Goal: Information Seeking & Learning: Learn about a topic

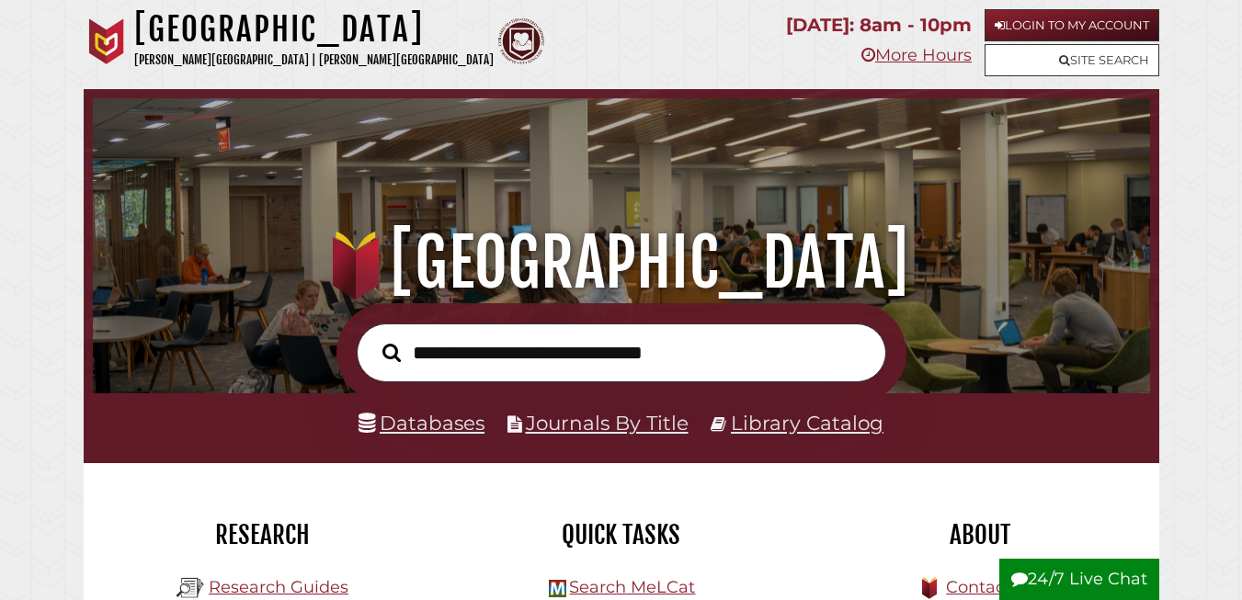
scroll to position [349, 1048]
click at [440, 430] on link "Databases" at bounding box center [422, 423] width 126 height 24
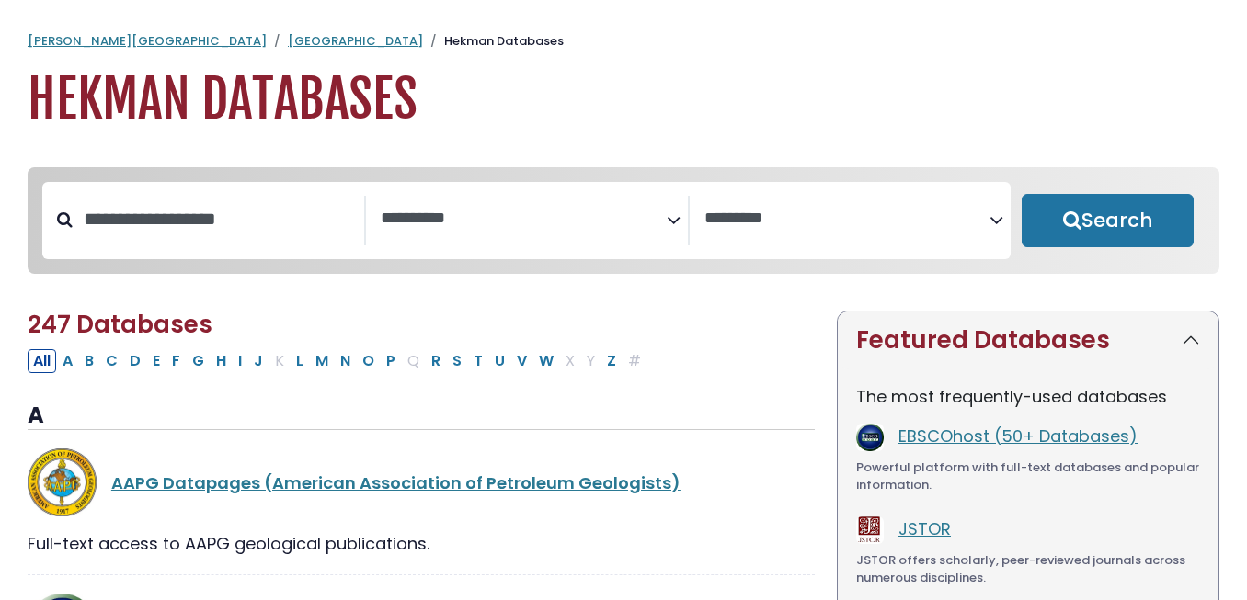
select select "Database Subject Filter"
select select "Database Vendors Filter"
click at [233, 228] on input "Search database by title or keyword" at bounding box center [218, 219] width 291 height 30
click at [431, 214] on textarea "Search" at bounding box center [524, 219] width 286 height 19
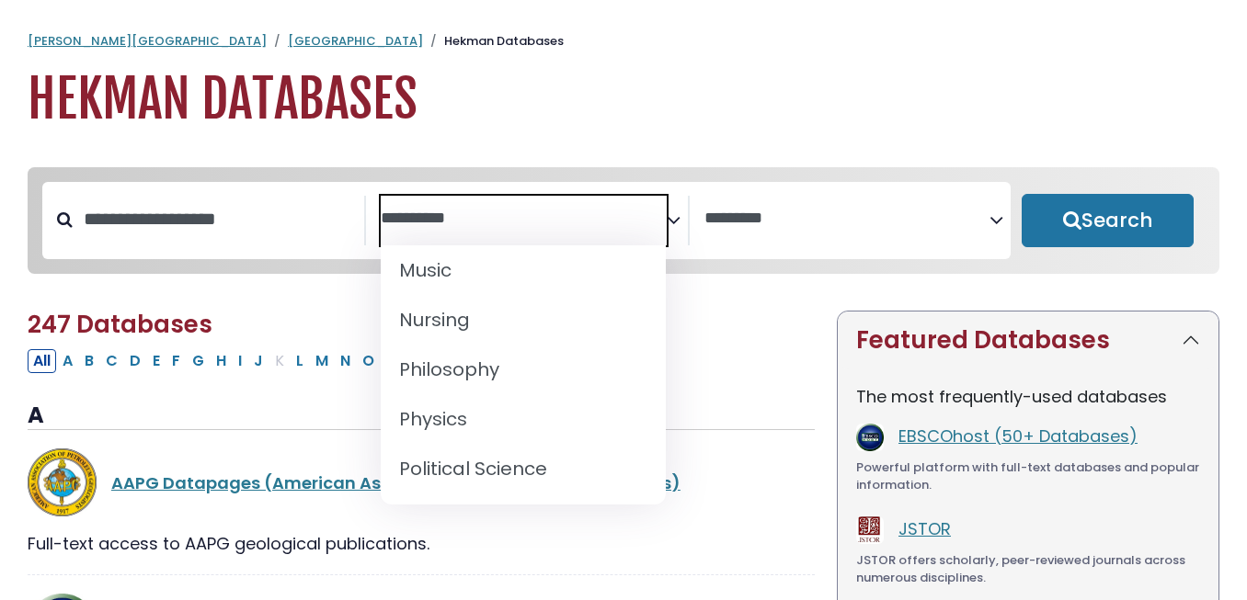
scroll to position [1517, 0]
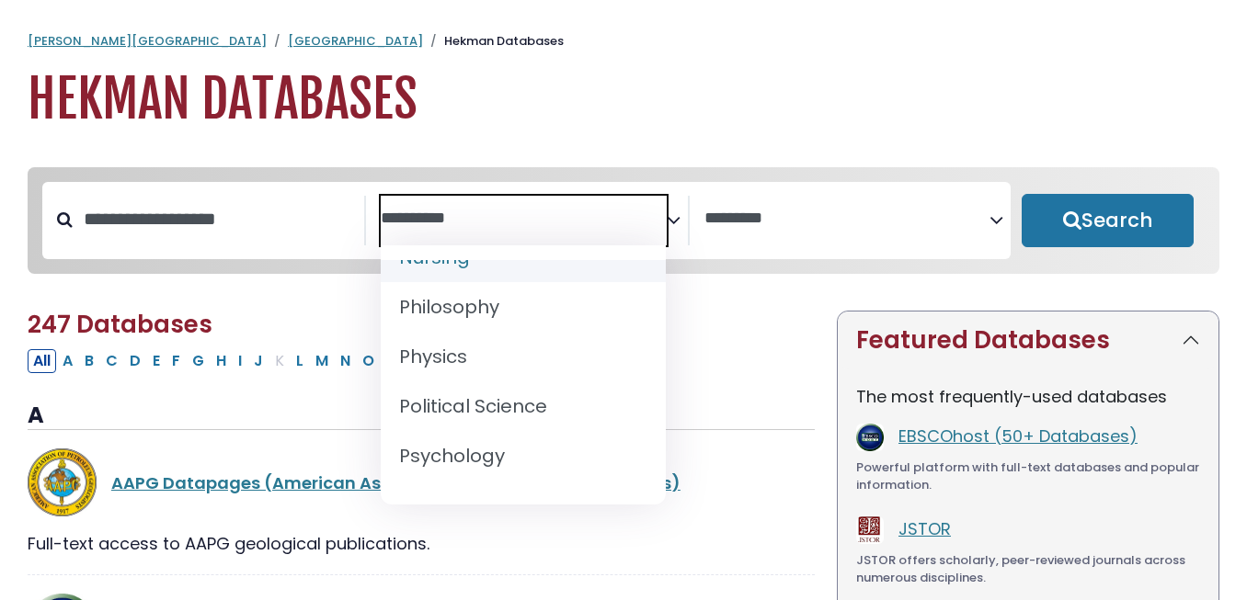
select select "*****"
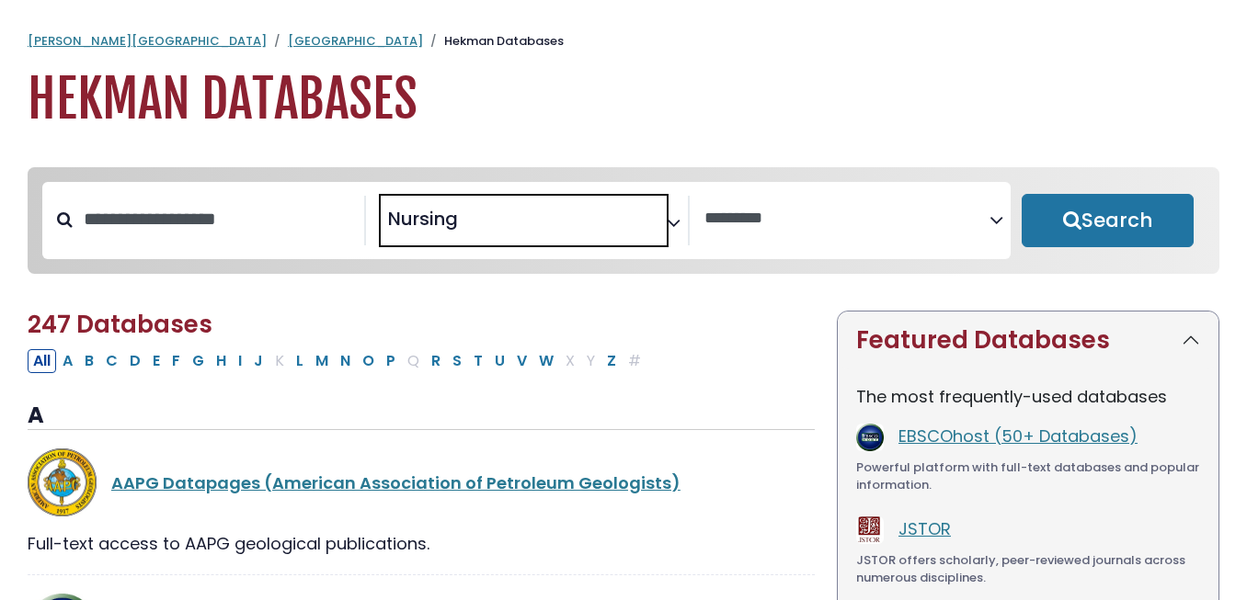
scroll to position [717, 0]
click at [780, 223] on textarea "Search" at bounding box center [847, 219] width 286 height 19
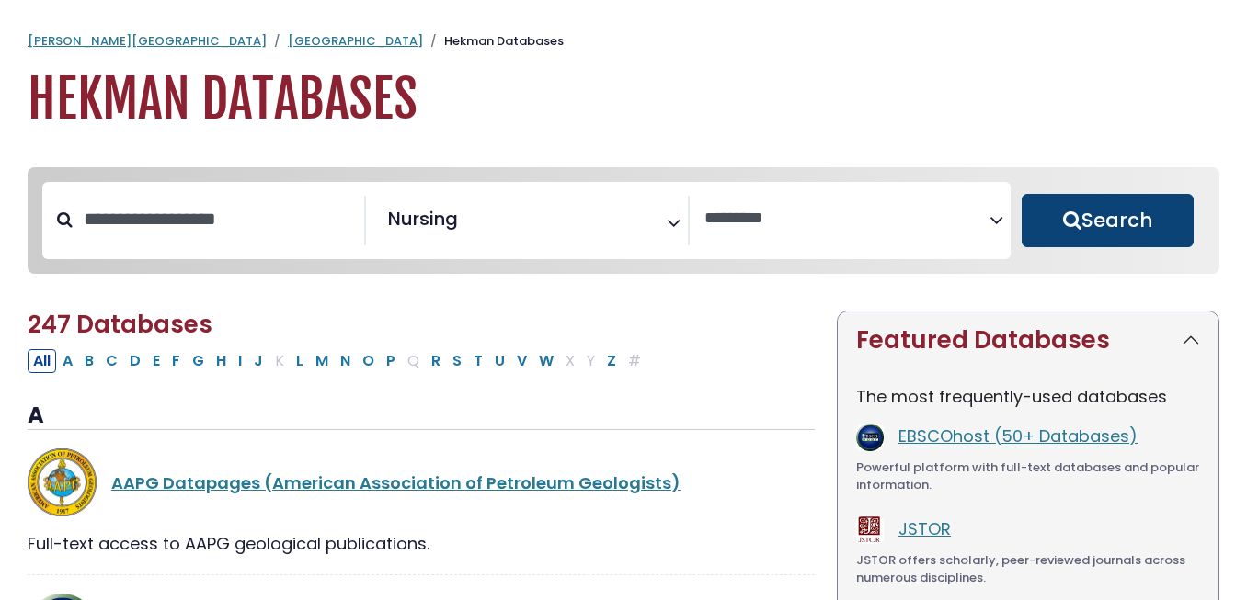
click at [1145, 208] on button "Search" at bounding box center [1108, 220] width 172 height 53
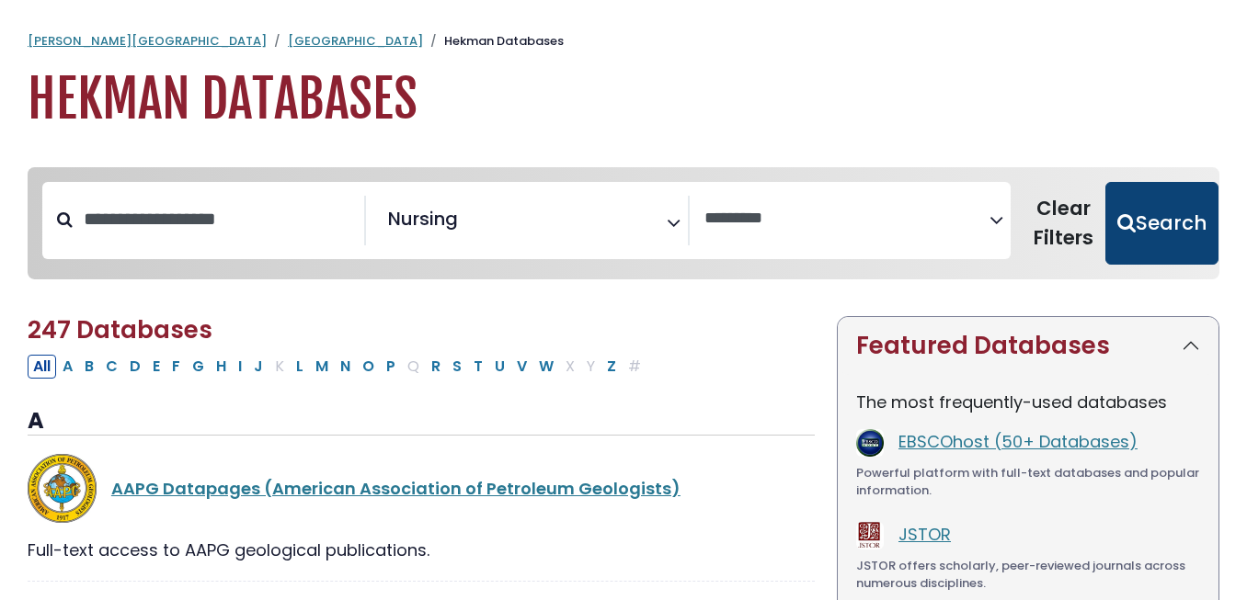
select select "Database Vendors Filter"
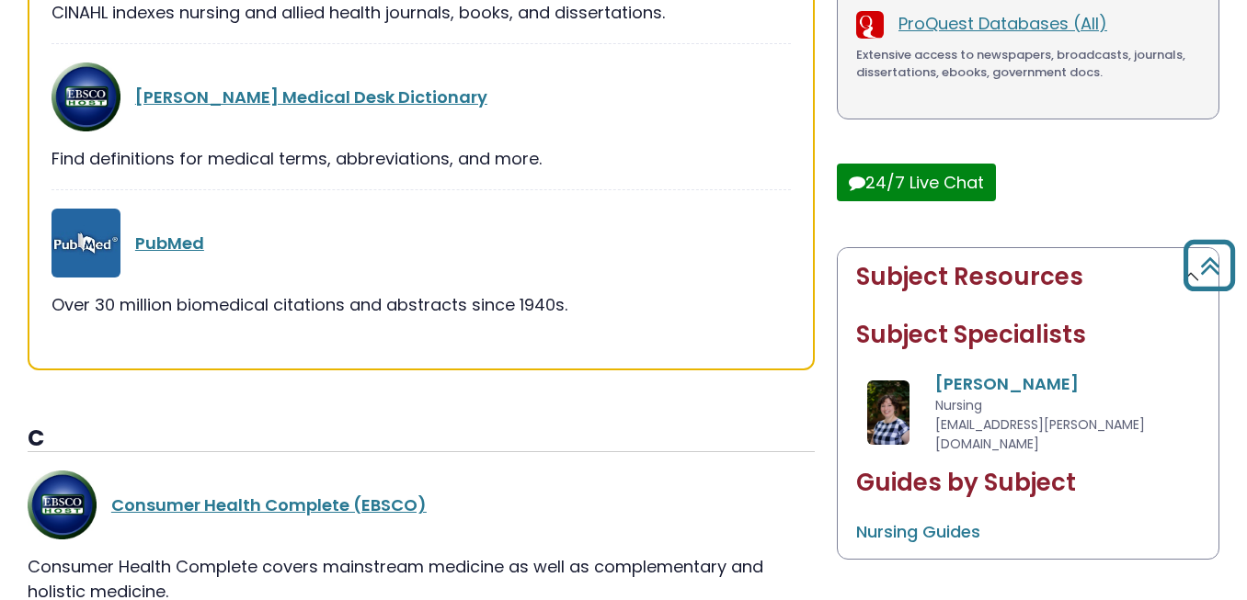
scroll to position [613, 0]
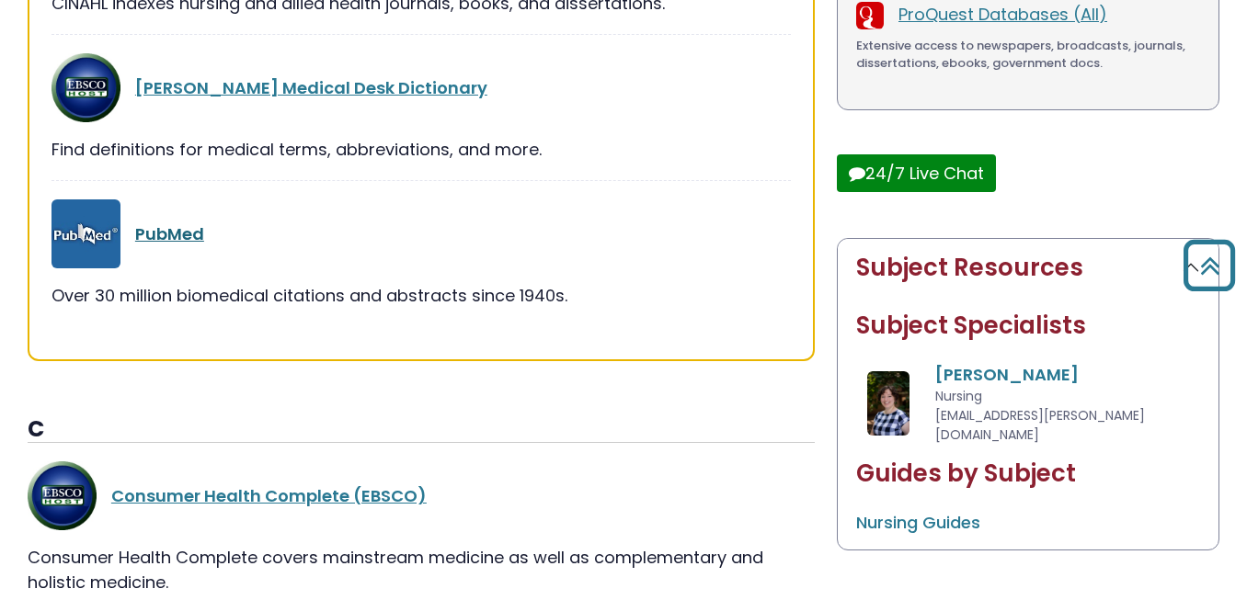
click at [166, 232] on link "PubMed" at bounding box center [169, 234] width 69 height 23
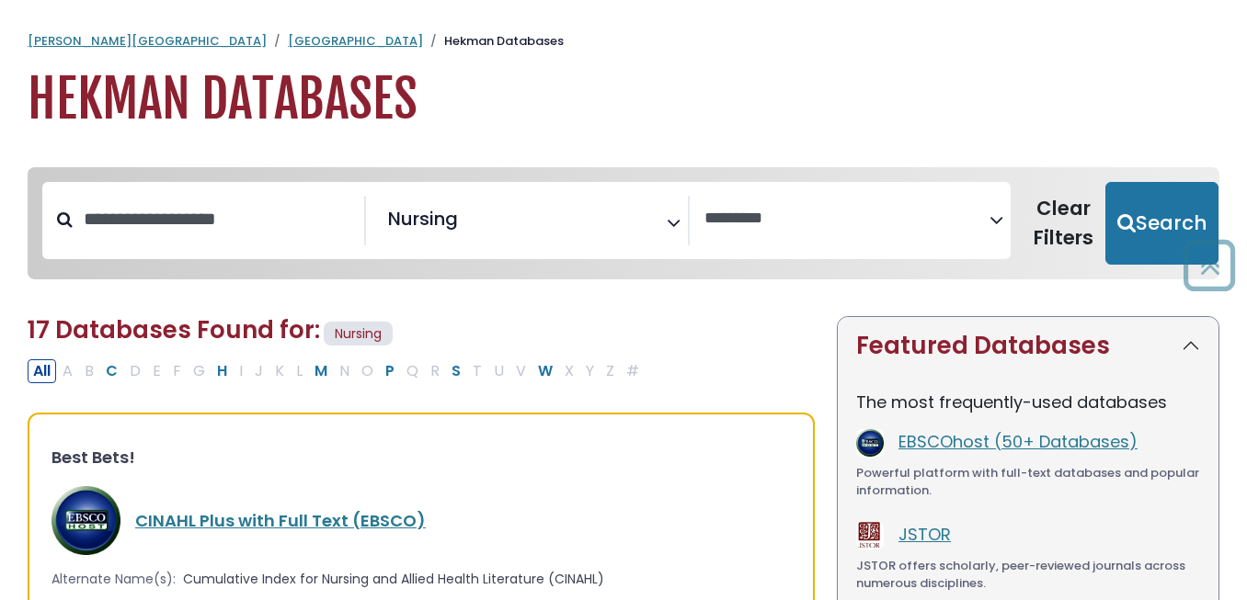
select select "Database Vendors Filter"
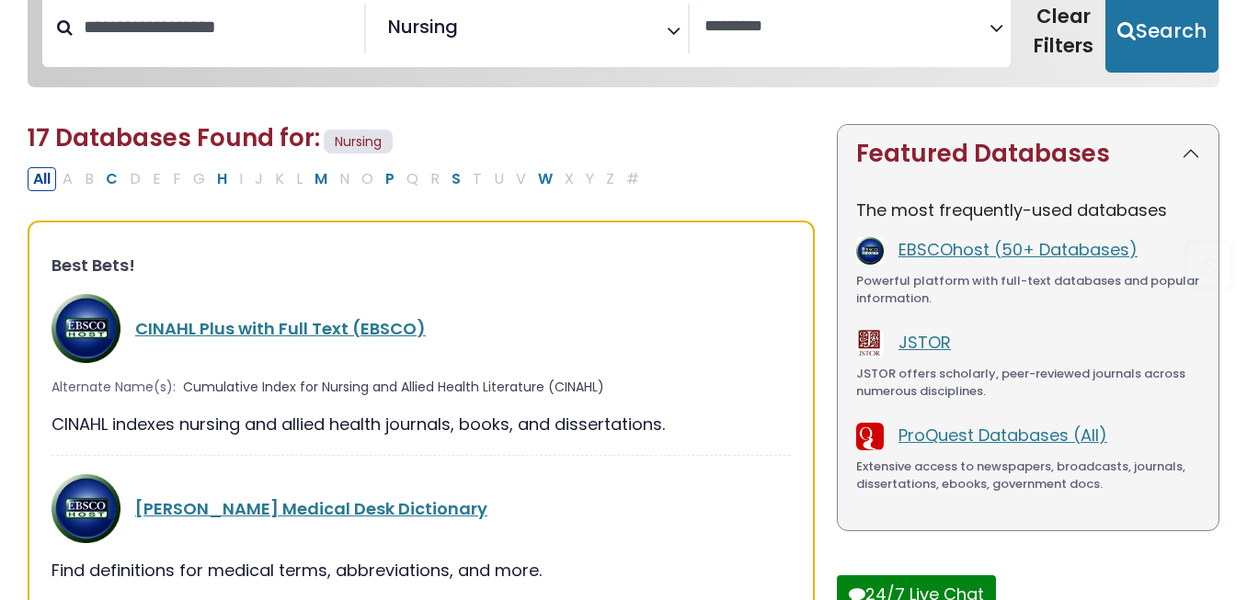
scroll to position [230, 0]
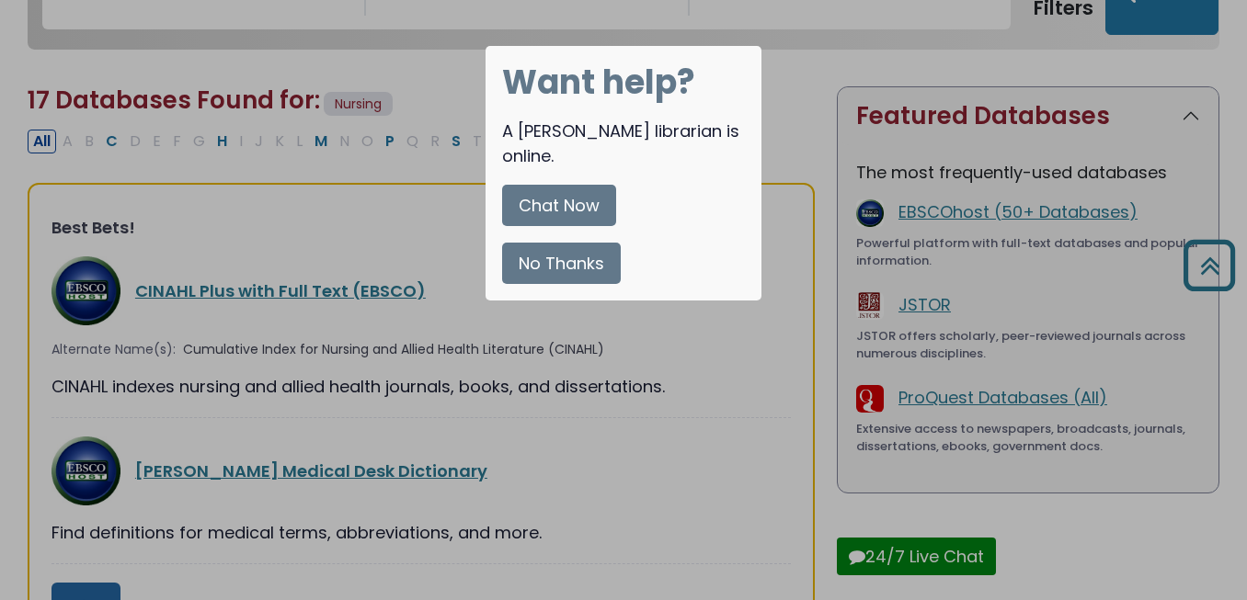
click at [583, 243] on button "No Thanks" at bounding box center [561, 263] width 119 height 41
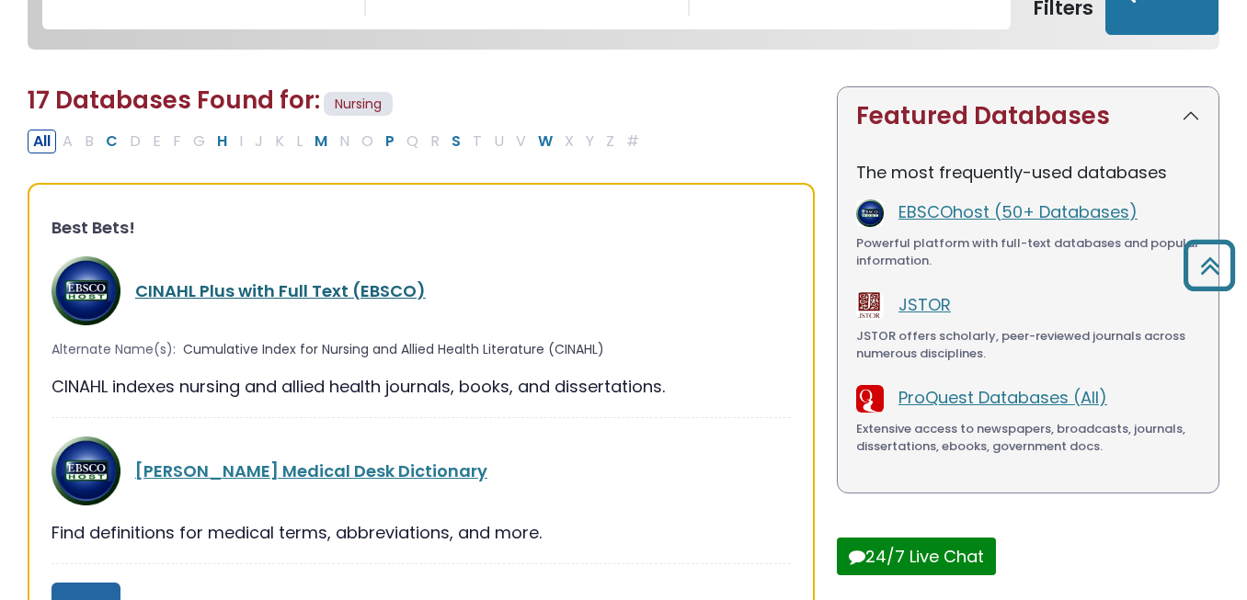
click at [316, 287] on link "CINAHL Plus with Full Text (EBSCO)" at bounding box center [280, 291] width 291 height 23
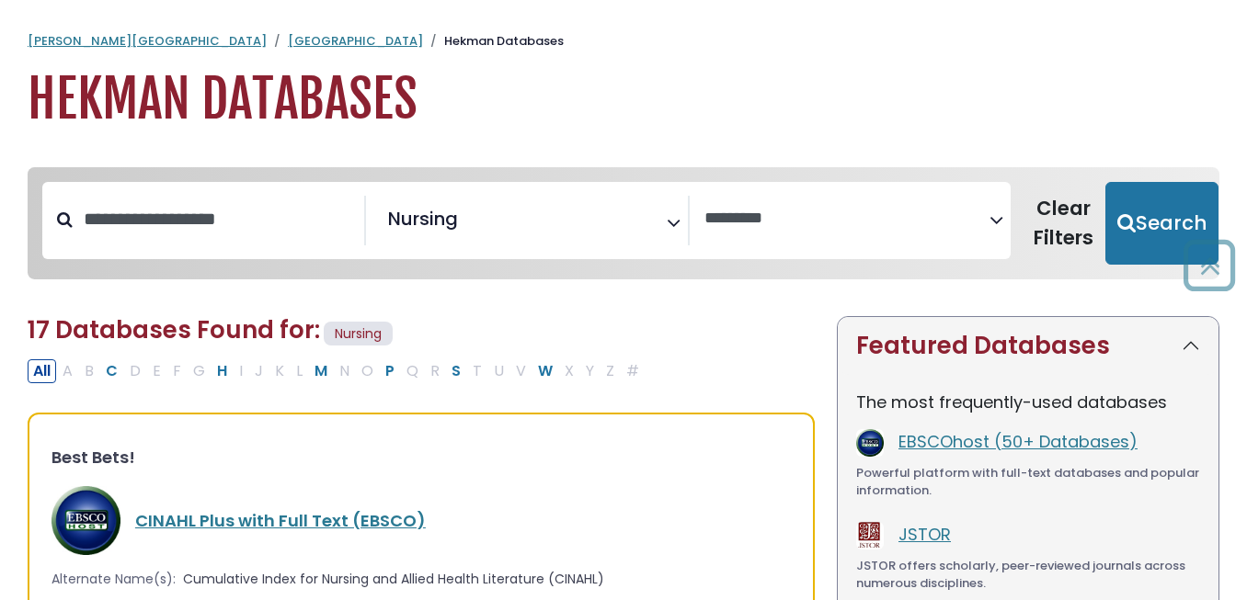
select select "Database Vendors Filter"
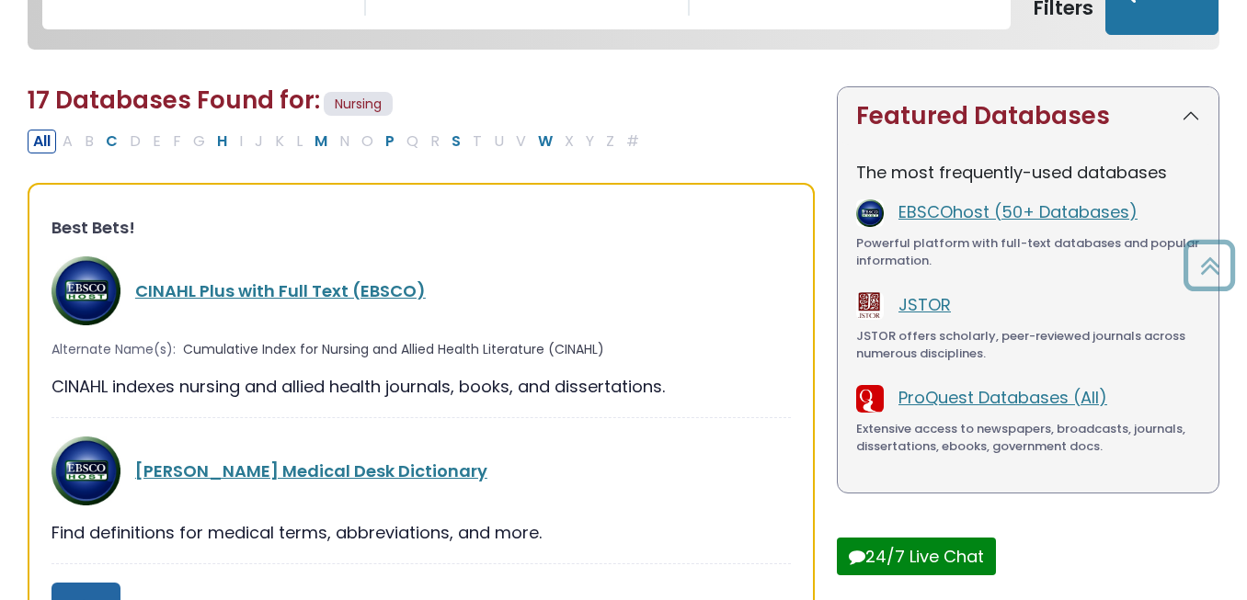
scroll to position [717, 0]
click at [355, 291] on link "CINAHL Plus with Full Text (EBSCO)" at bounding box center [280, 291] width 291 height 23
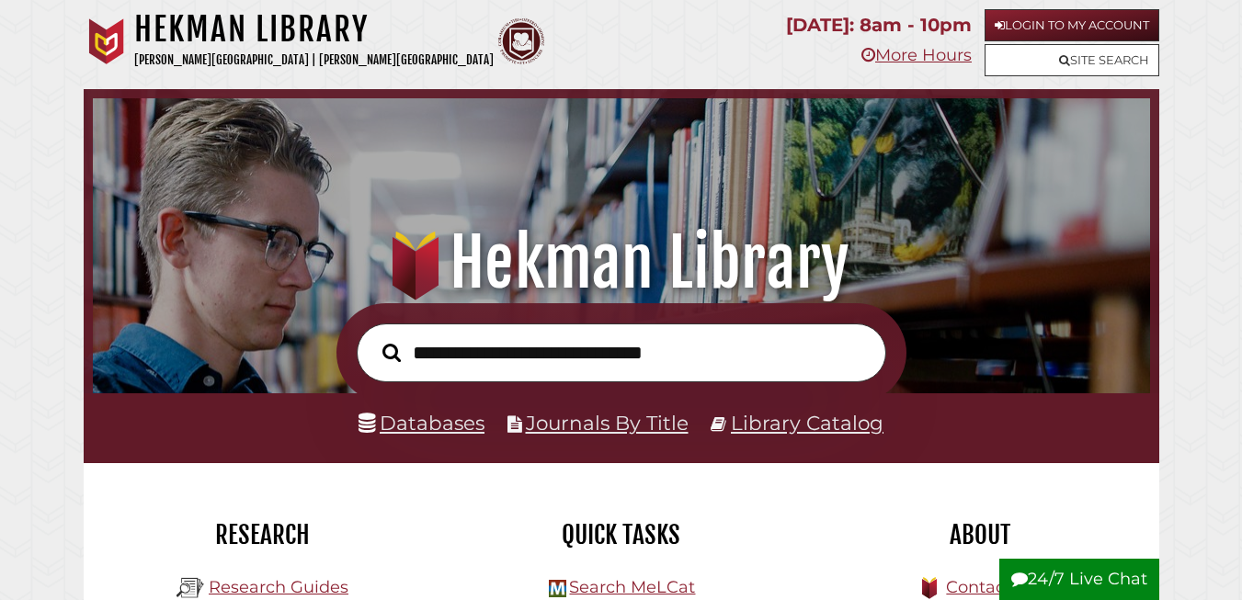
scroll to position [349, 1048]
click at [451, 426] on link "Databases" at bounding box center [422, 423] width 126 height 24
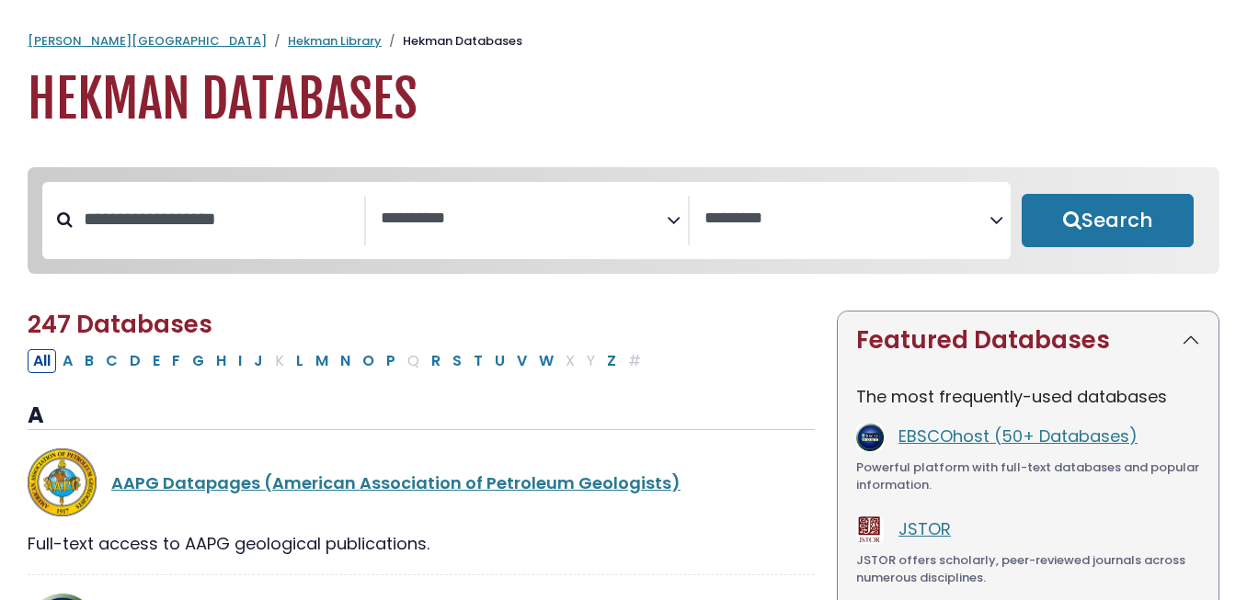
select select "Database Subject Filter"
select select "Database Vendors Filter"
click at [615, 214] on textarea "Search" at bounding box center [524, 219] width 286 height 19
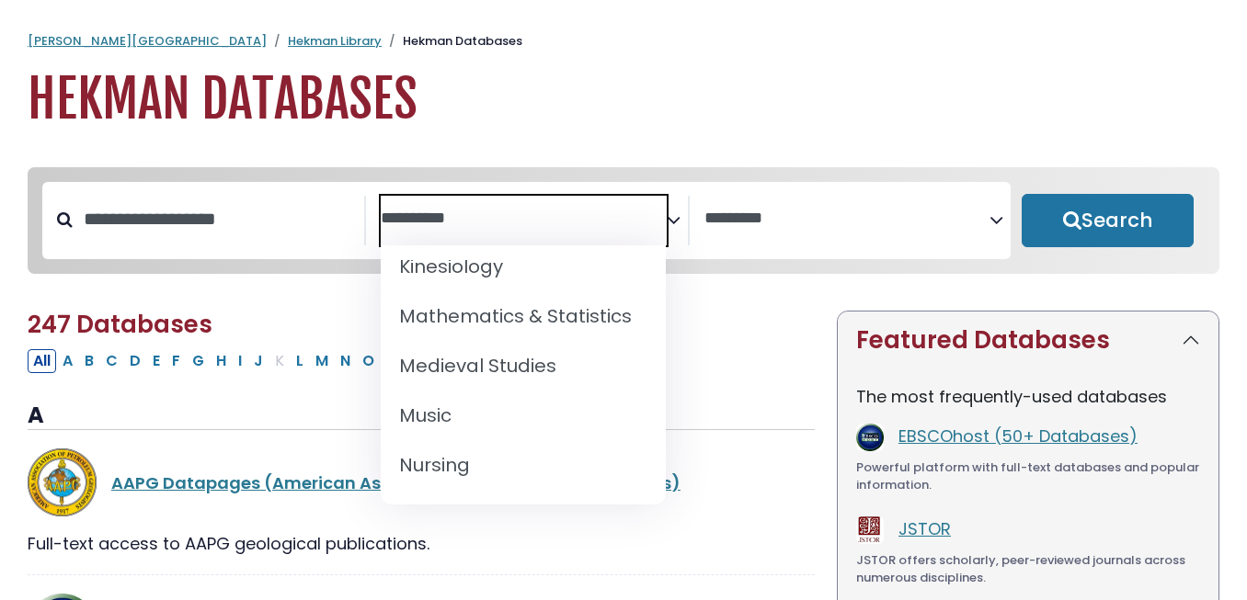
scroll to position [1359, 0]
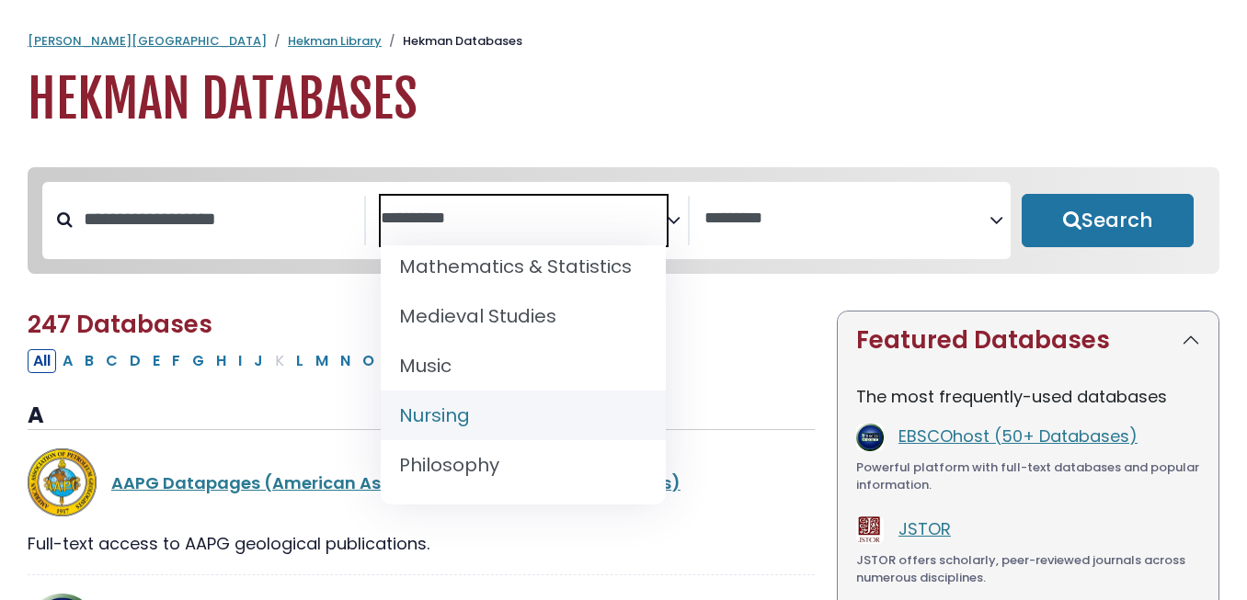
select select "*****"
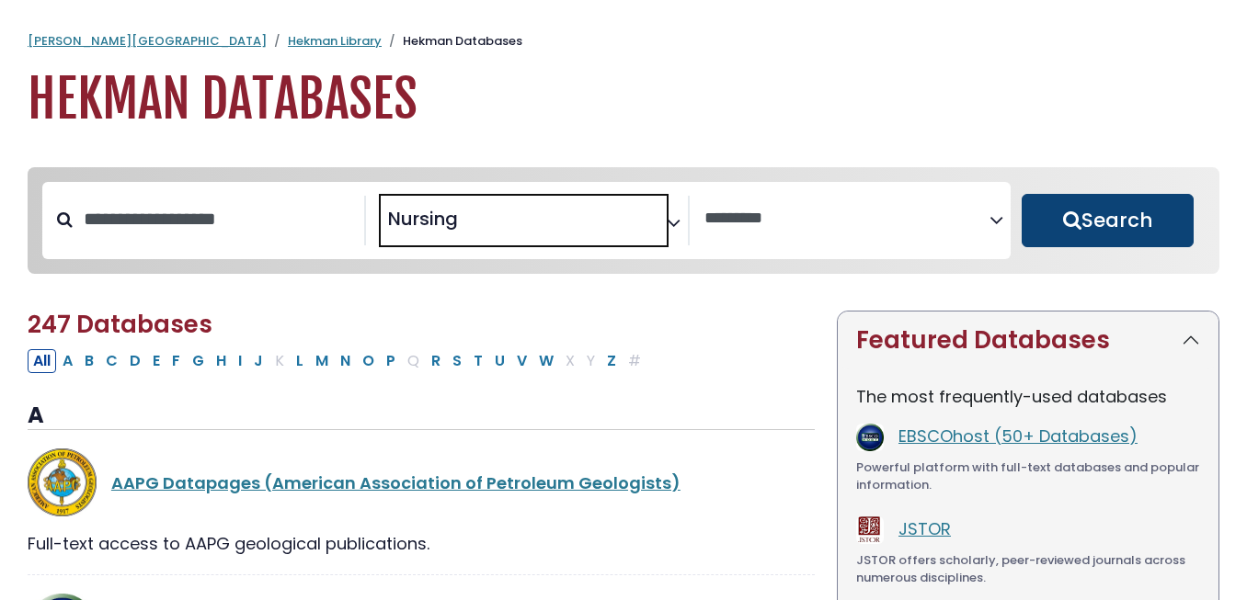
click at [1115, 205] on button "Search" at bounding box center [1108, 220] width 172 height 53
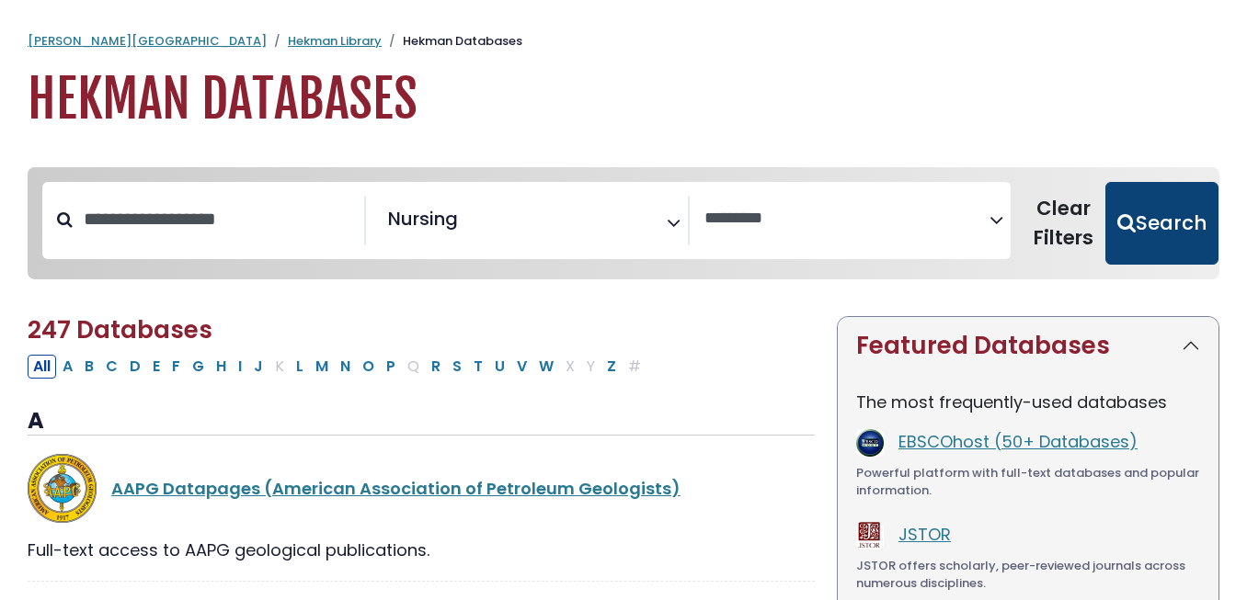
select select "Database Vendors Filter"
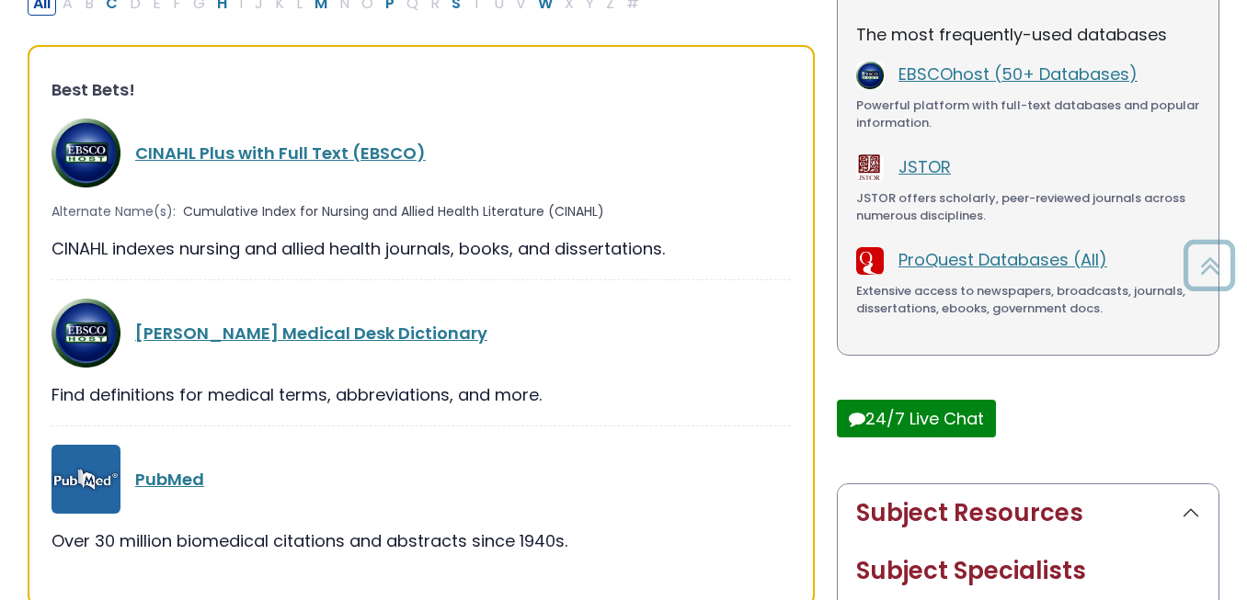
scroll to position [405, 0]
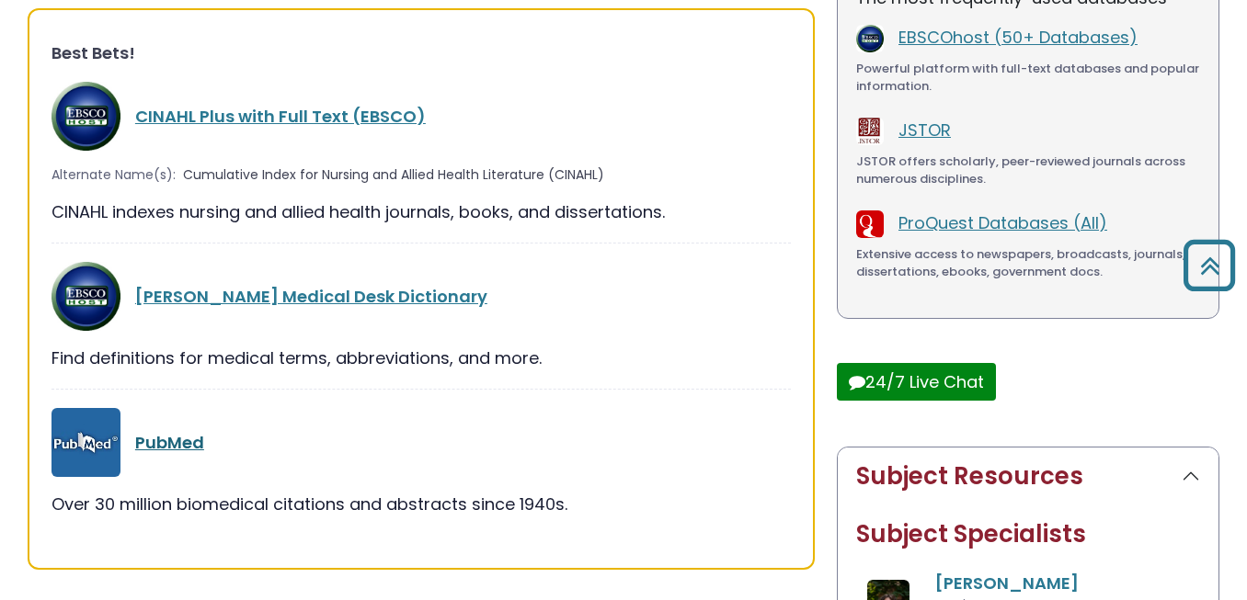
click at [163, 450] on link "PubMed" at bounding box center [169, 442] width 69 height 23
